Goal: Information Seeking & Learning: Learn about a topic

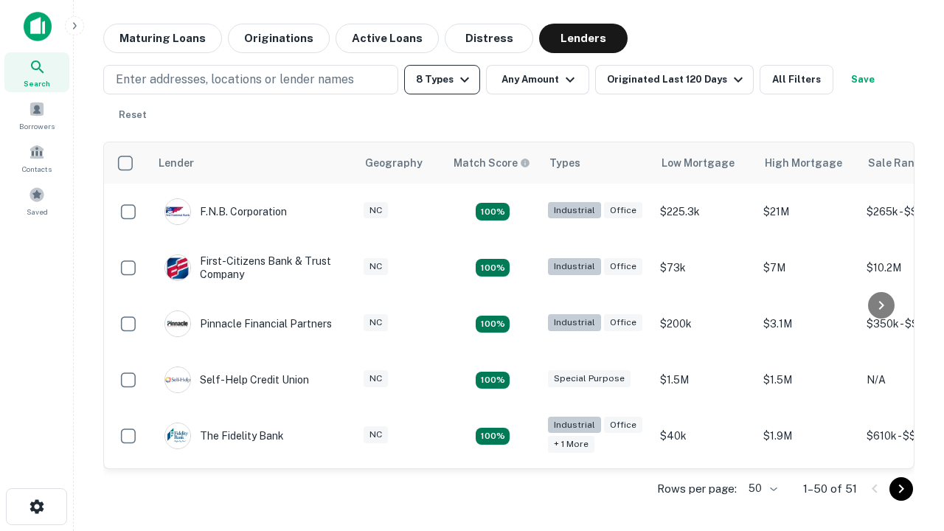
click at [442, 80] on button "8 Types" at bounding box center [442, 80] width 76 height 30
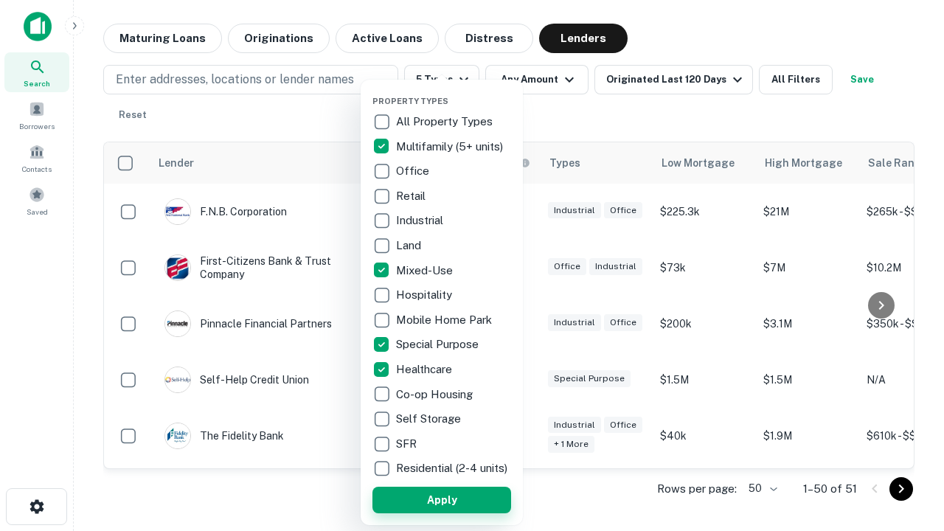
click at [442, 499] on button "Apply" at bounding box center [441, 500] width 139 height 27
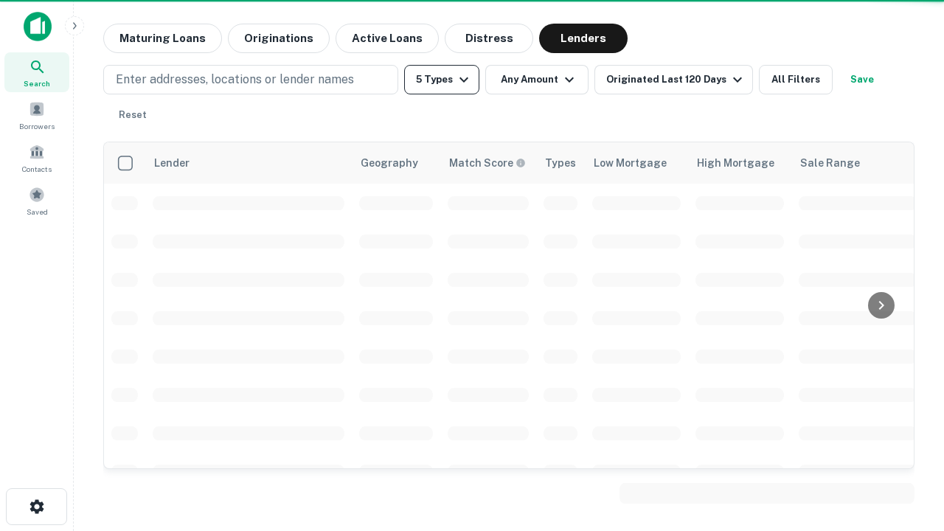
click at [442, 80] on button "5 Types" at bounding box center [441, 80] width 75 height 30
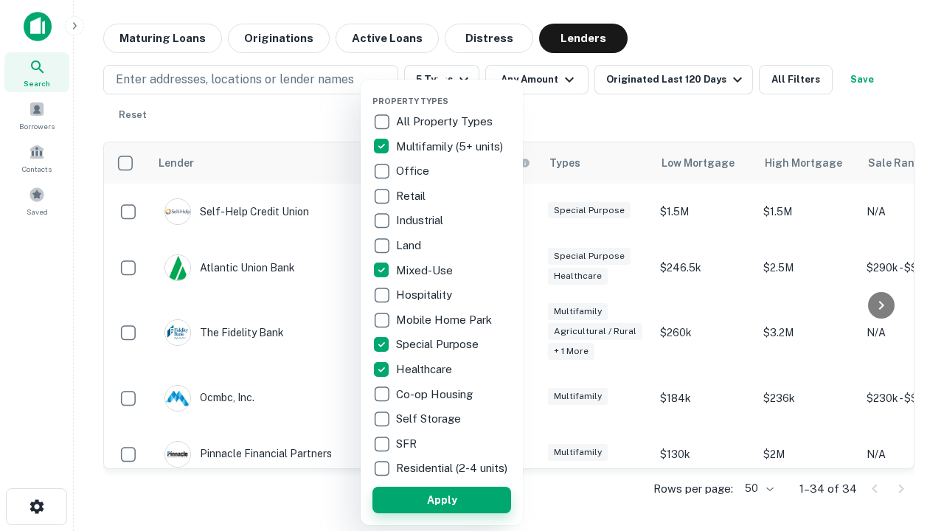
click at [468, 499] on button "Apply" at bounding box center [441, 500] width 139 height 27
